Goal: Task Accomplishment & Management: Manage account settings

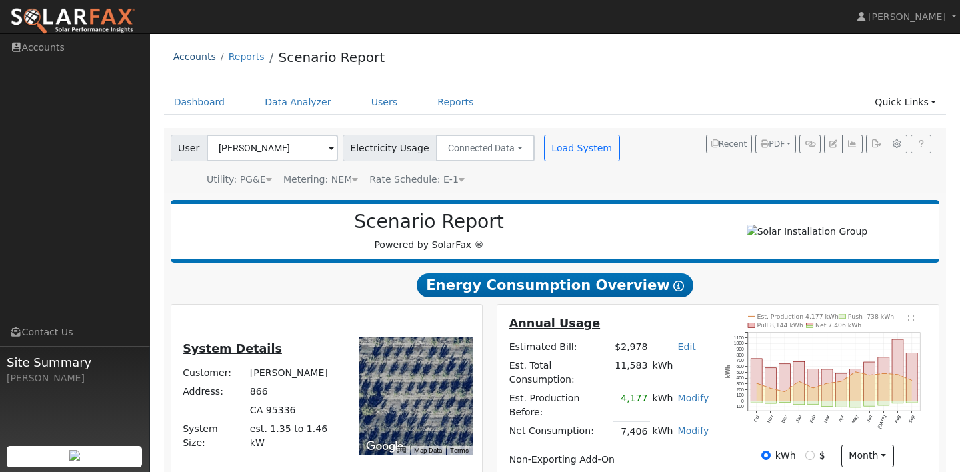
click at [190, 61] on link "Accounts" at bounding box center [194, 56] width 43 height 11
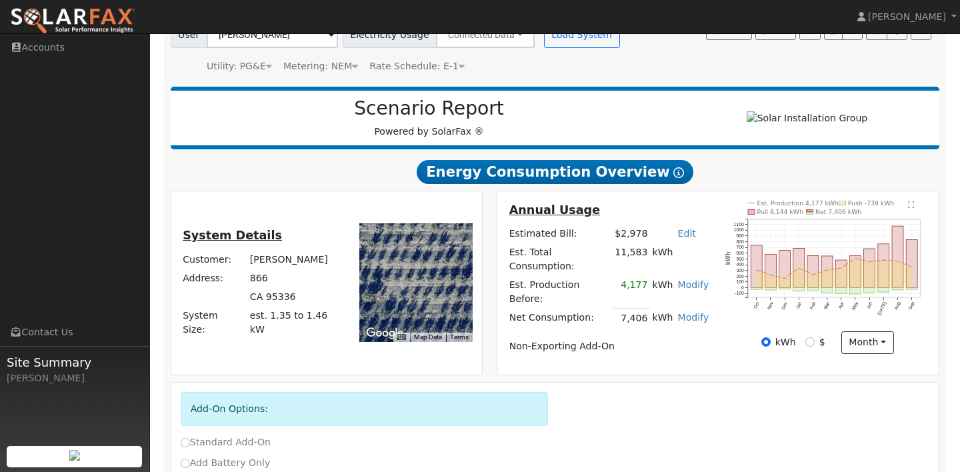
scroll to position [140, 0]
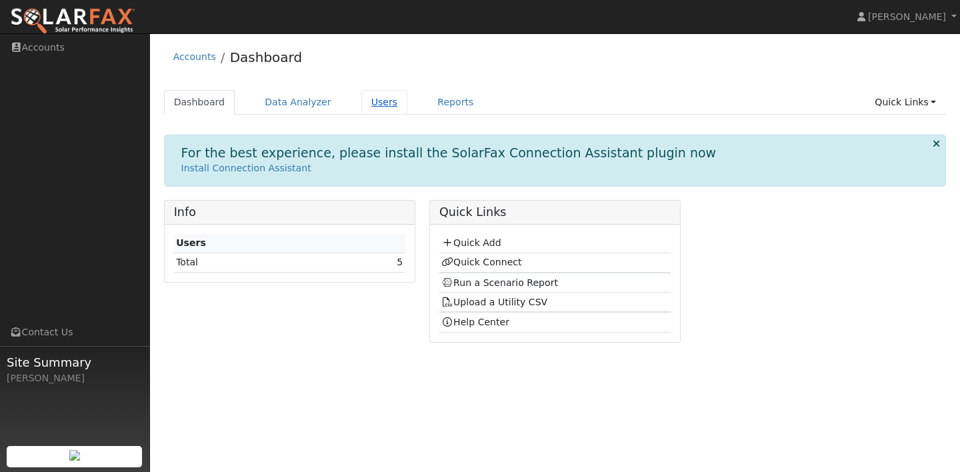
click at [376, 105] on link "Users" at bounding box center [384, 102] width 47 height 25
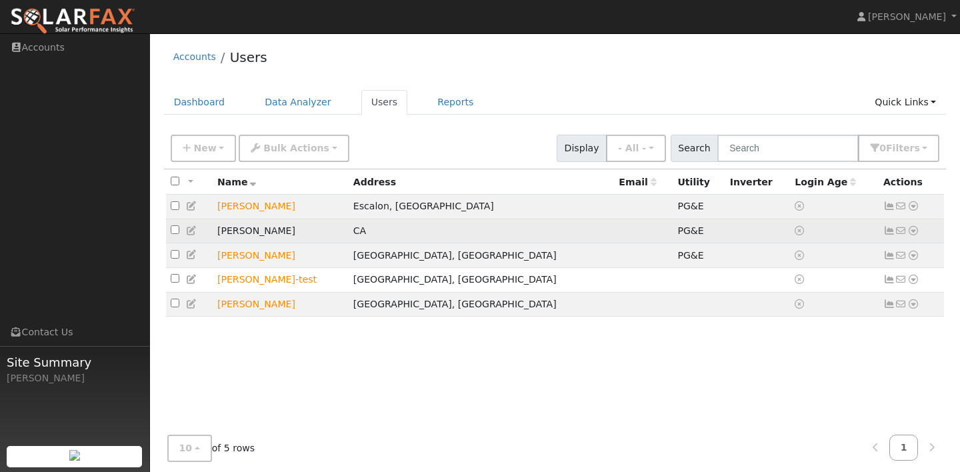
click at [913, 232] on icon at bounding box center [913, 230] width 12 height 9
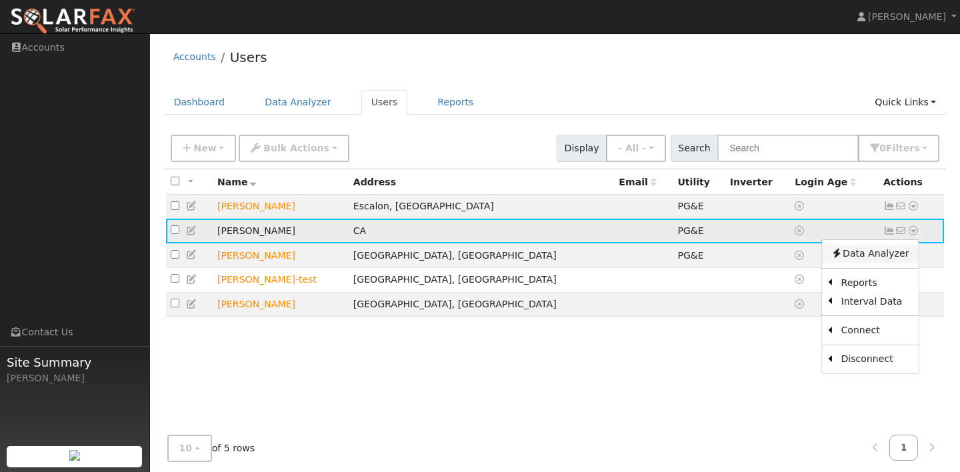
click at [888, 259] on link "Data Analyzer" at bounding box center [869, 254] width 97 height 19
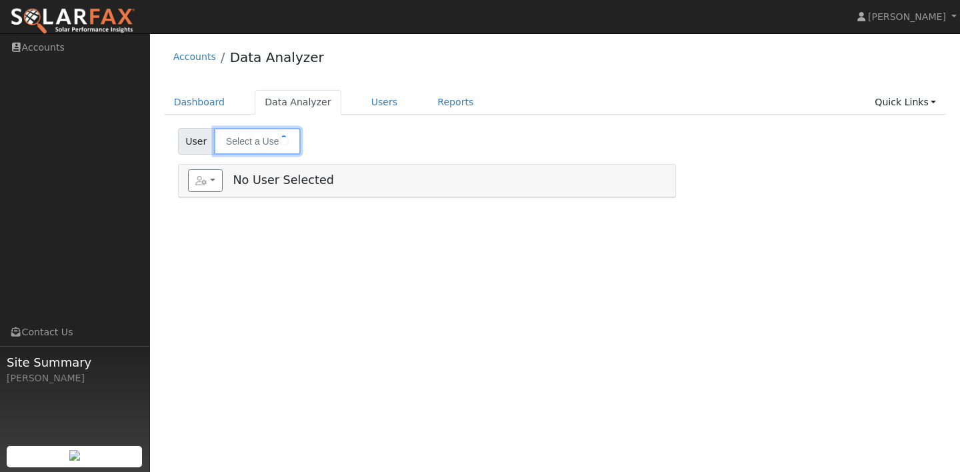
type input "Johanne Gill"
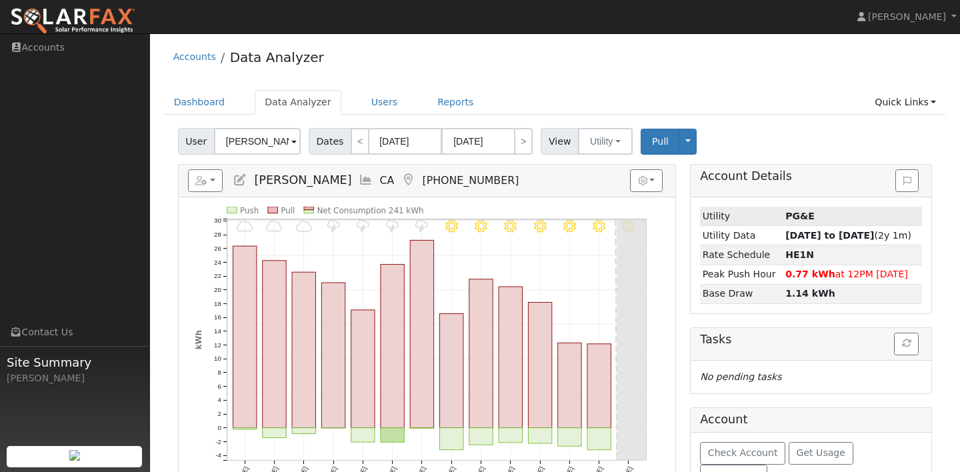
click at [789, 215] on strong "PG&E" at bounding box center [799, 216] width 29 height 11
click at [659, 178] on button "button" at bounding box center [646, 180] width 33 height 23
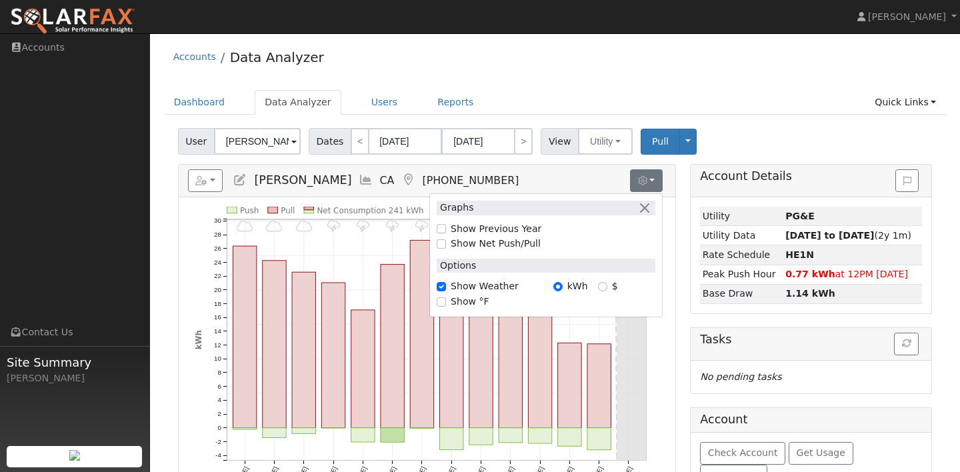
click at [781, 125] on div "User Johanne Gill Account Default Account Default Account 866, CA 95336 Primary…" at bounding box center [554, 138] width 759 height 31
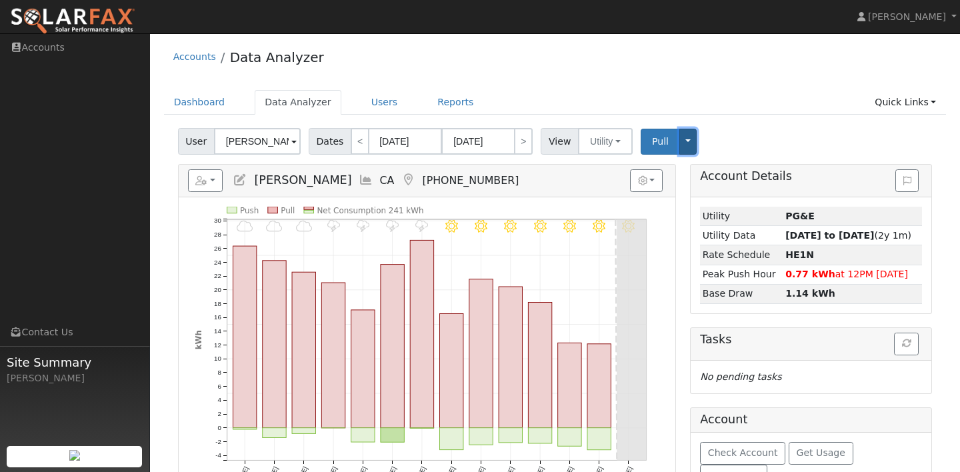
click at [683, 145] on button "Toggle Dropdown" at bounding box center [687, 142] width 17 height 26
click at [683, 141] on button "Toggle Dropdown" at bounding box center [687, 142] width 17 height 26
click at [241, 180] on icon at bounding box center [240, 180] width 15 height 12
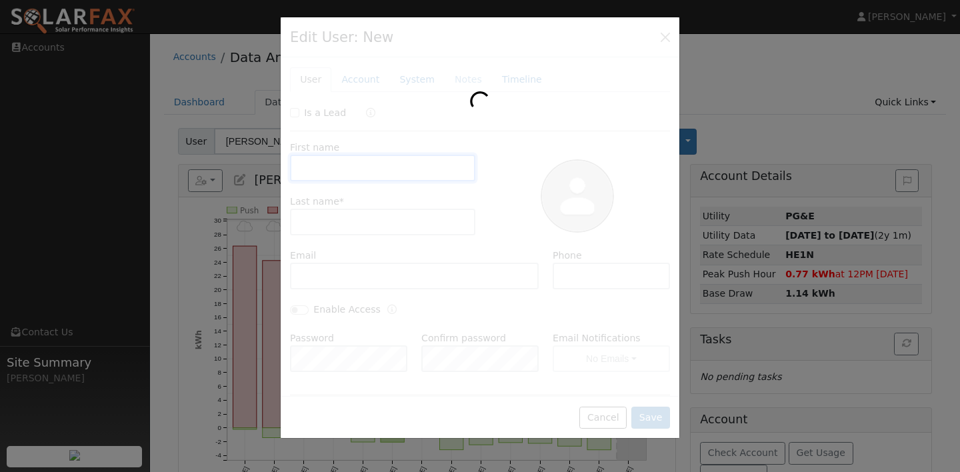
type input "Johanne"
type input "Gill"
type input "209-606-2560"
type input "Default Account"
type input "866"
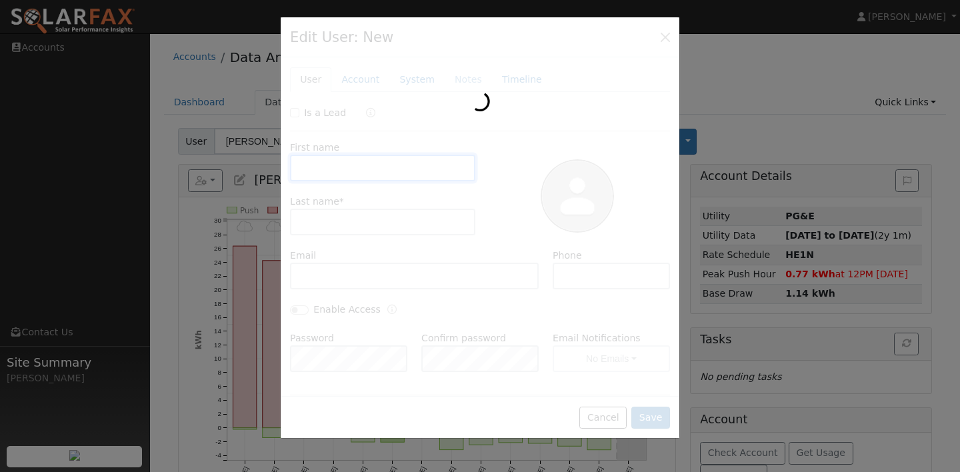
type input "CA"
type input "95336"
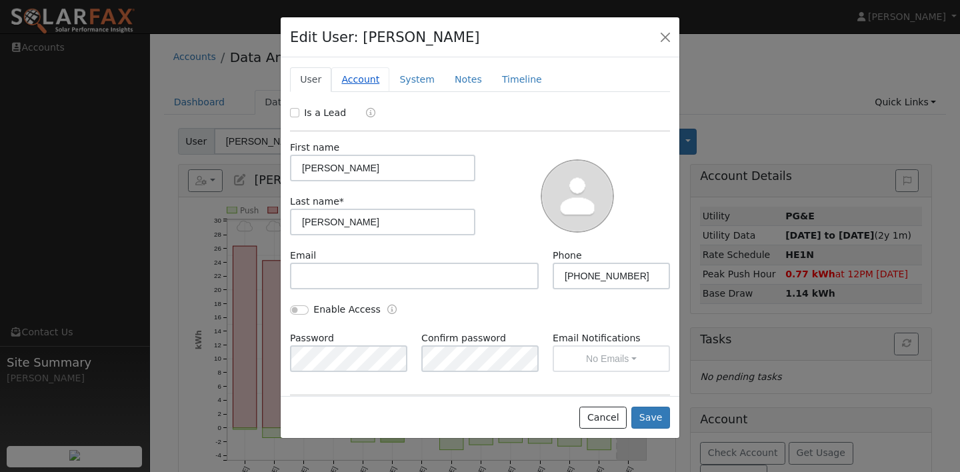
click at [373, 82] on link "Account" at bounding box center [360, 79] width 58 height 25
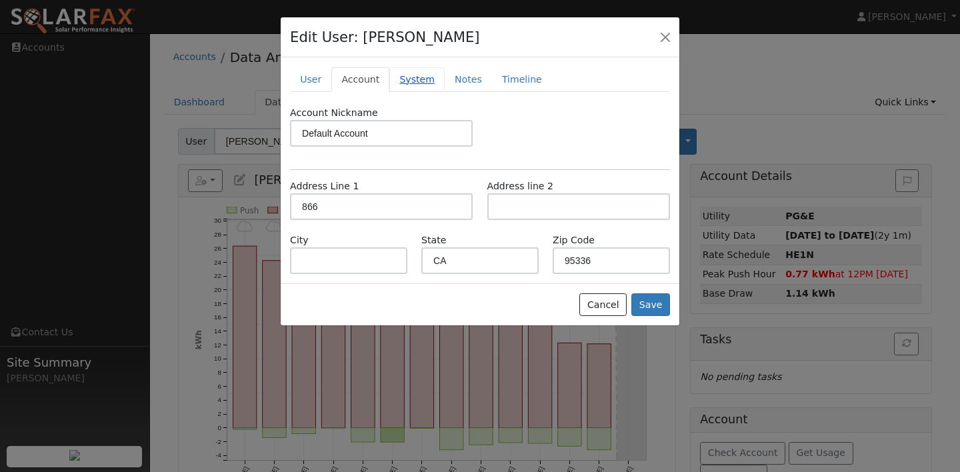
click at [399, 83] on link "System" at bounding box center [416, 79] width 55 height 25
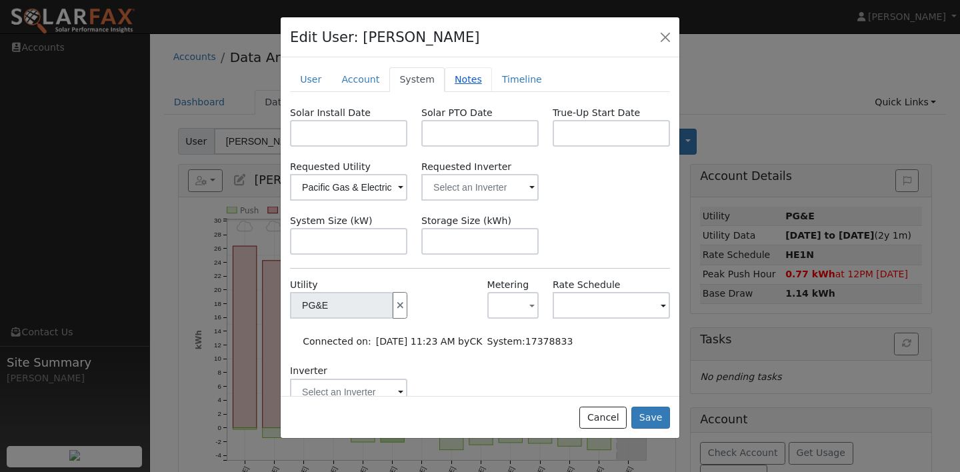
click at [460, 80] on link "Notes" at bounding box center [468, 79] width 47 height 25
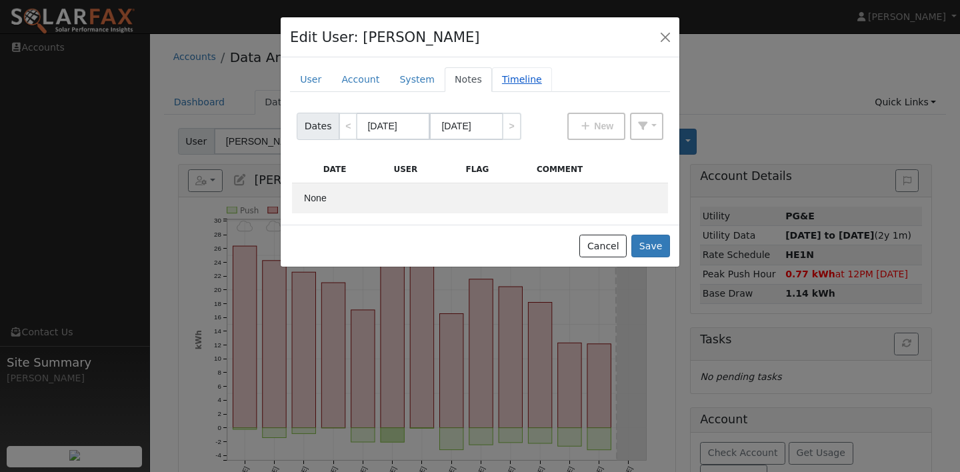
click at [501, 84] on link "Timeline" at bounding box center [522, 79] width 60 height 25
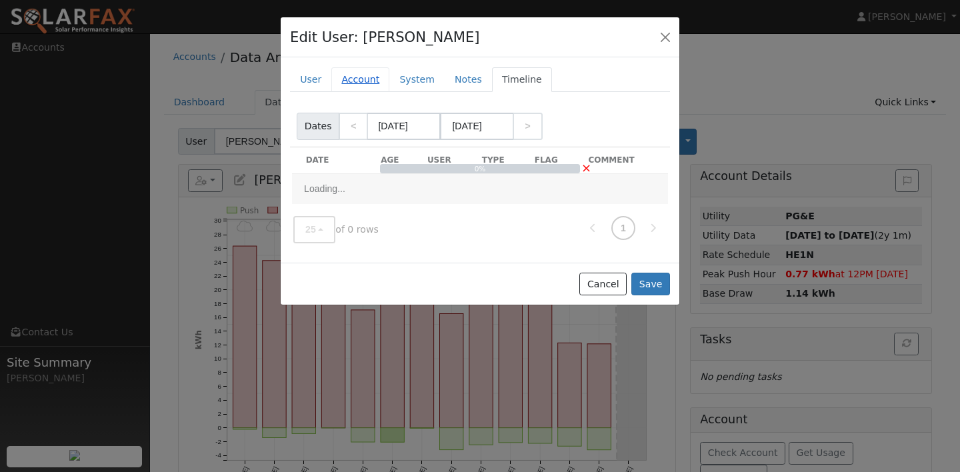
click at [347, 82] on link "Account" at bounding box center [360, 79] width 58 height 25
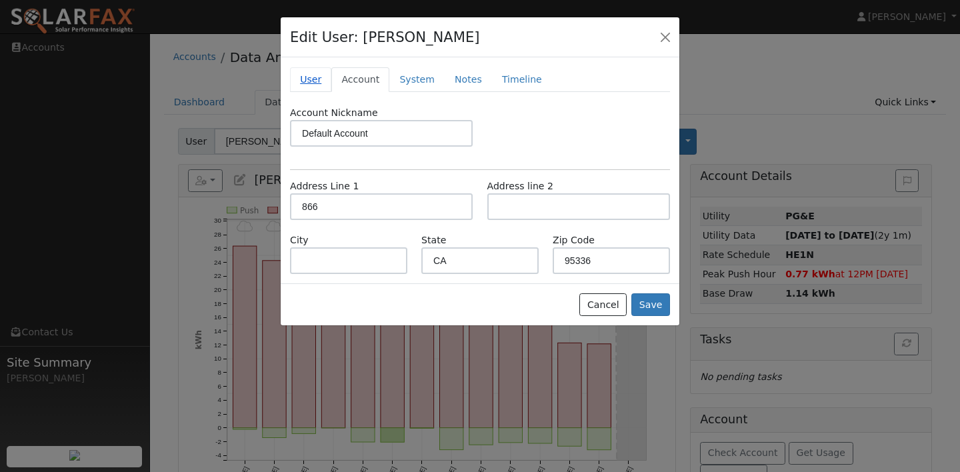
click at [317, 82] on link "User" at bounding box center [310, 79] width 41 height 25
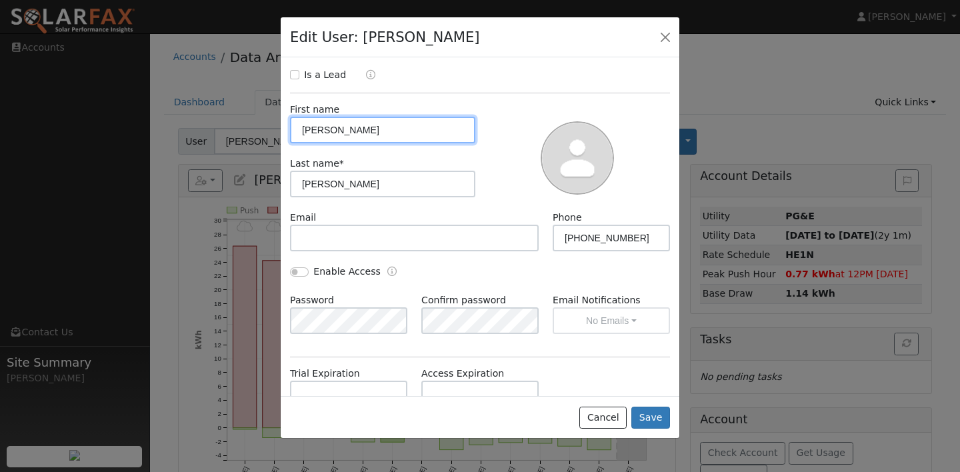
scroll to position [72, 0]
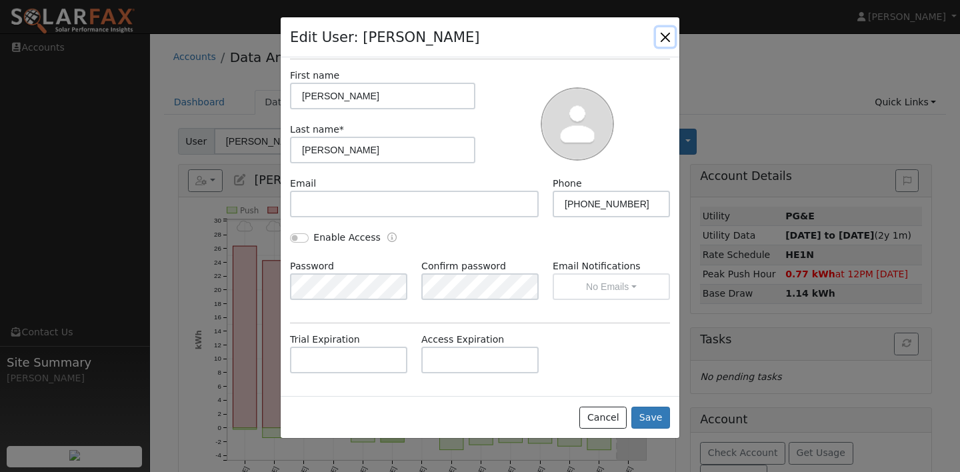
click at [671, 31] on button "button" at bounding box center [665, 36] width 19 height 19
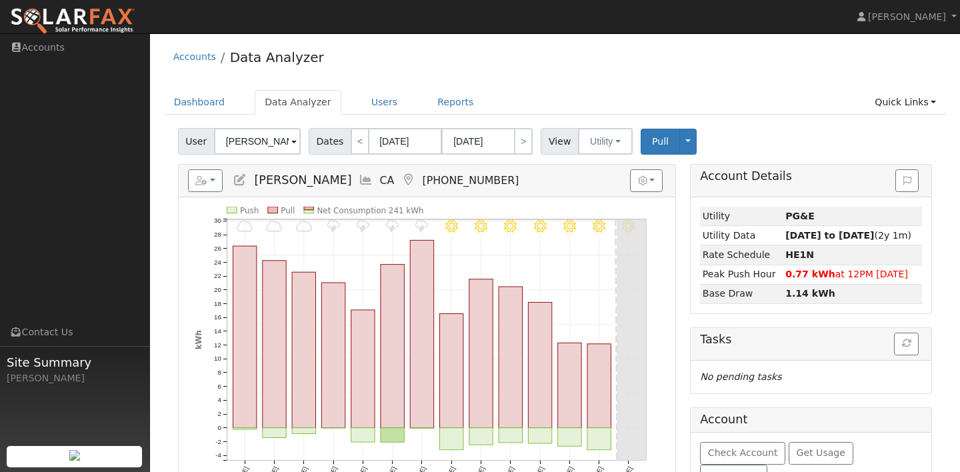
scroll to position [43, 0]
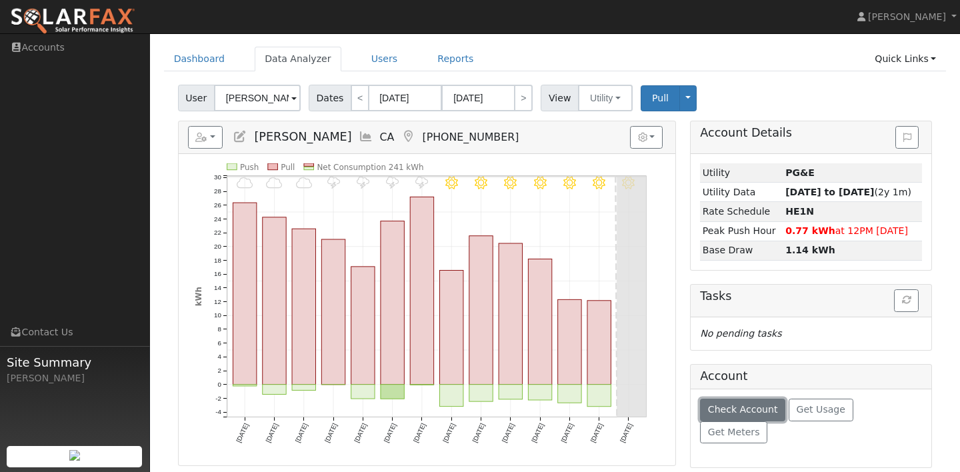
click at [755, 401] on button "Check Account" at bounding box center [742, 410] width 85 height 23
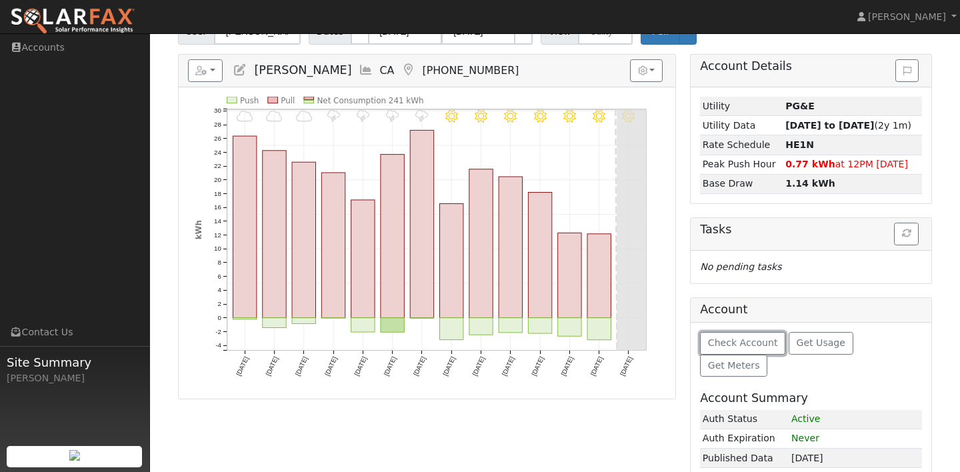
scroll to position [179, 0]
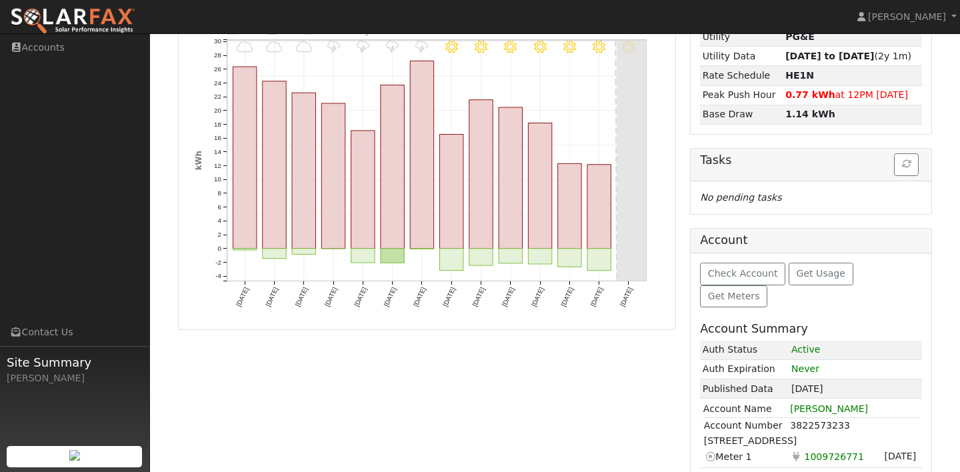
click at [805, 417] on td "3822573233" at bounding box center [853, 425] width 129 height 16
click at [861, 417] on td "3822573233" at bounding box center [853, 425] width 129 height 16
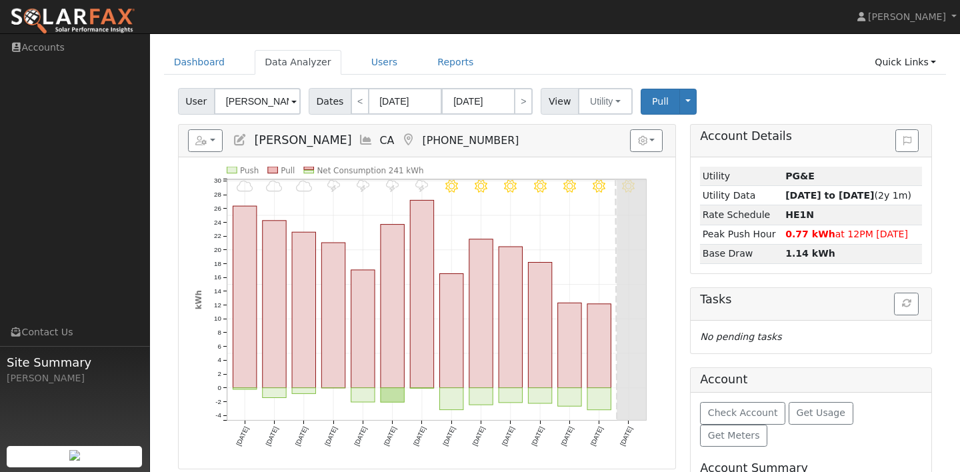
scroll to position [0, 0]
